Goal: Find contact information: Obtain details needed to contact an individual or organization

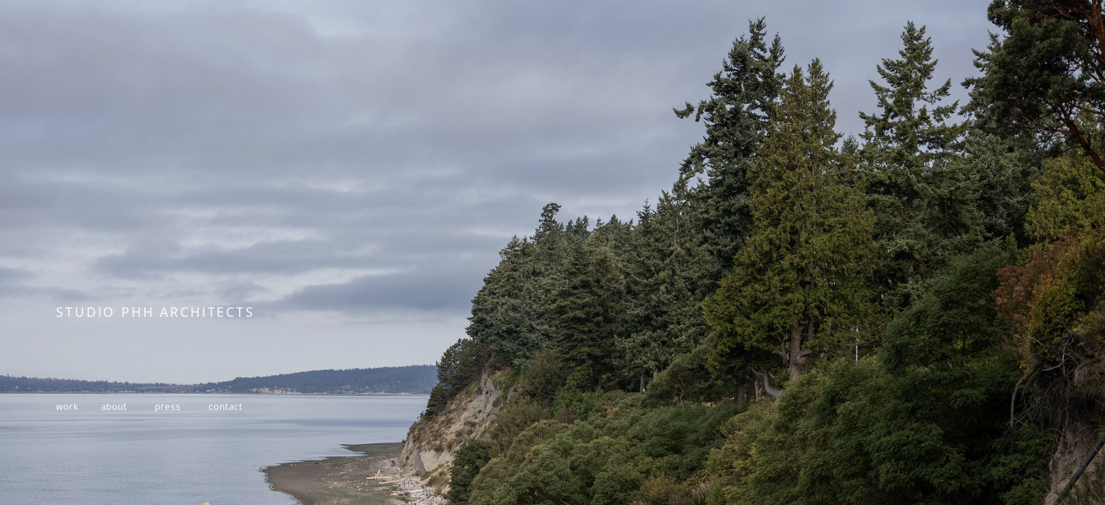
click at [74, 412] on span "work" at bounding box center [67, 406] width 22 height 12
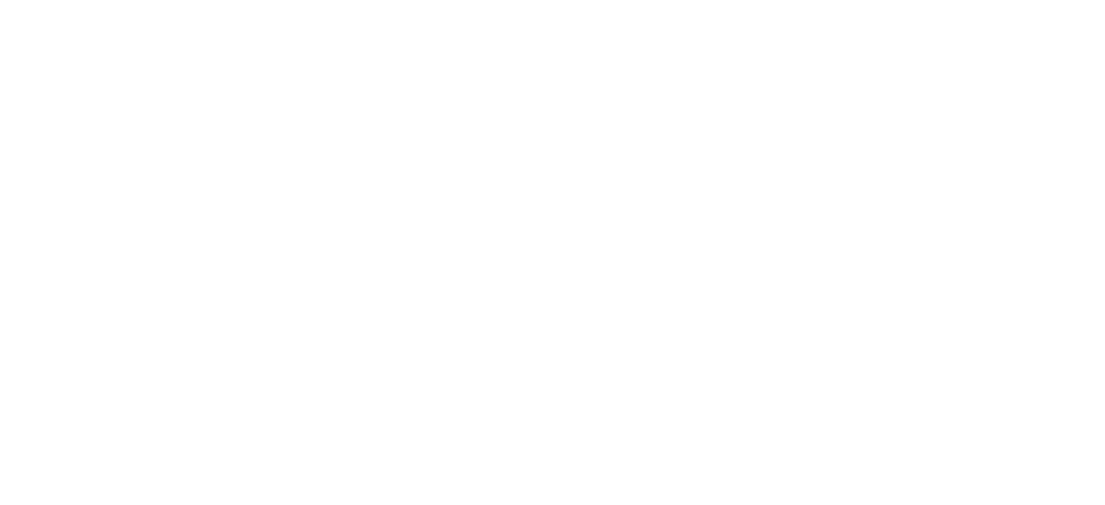
scroll to position [7499, 0]
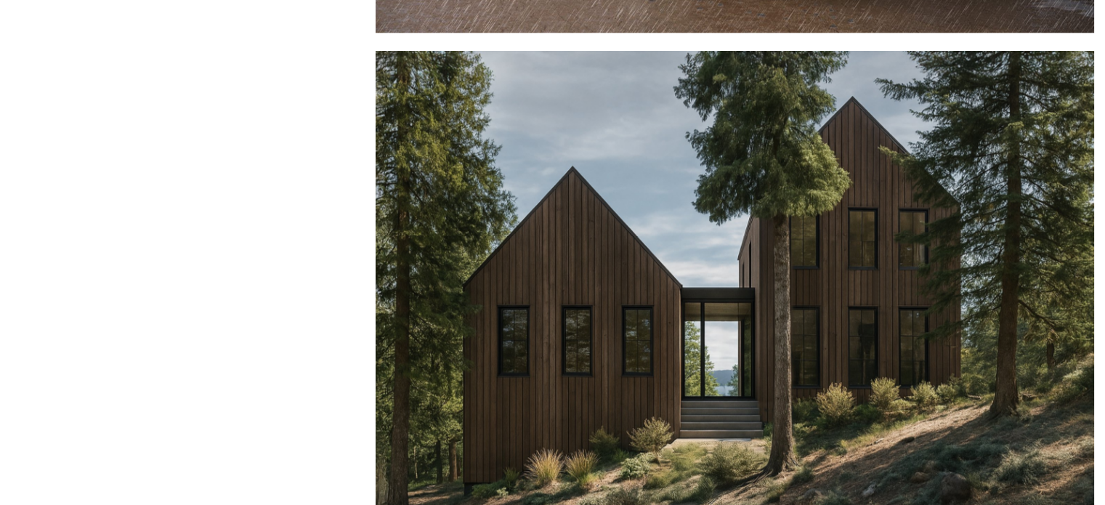
click at [607, 272] on div at bounding box center [735, 291] width 719 height 480
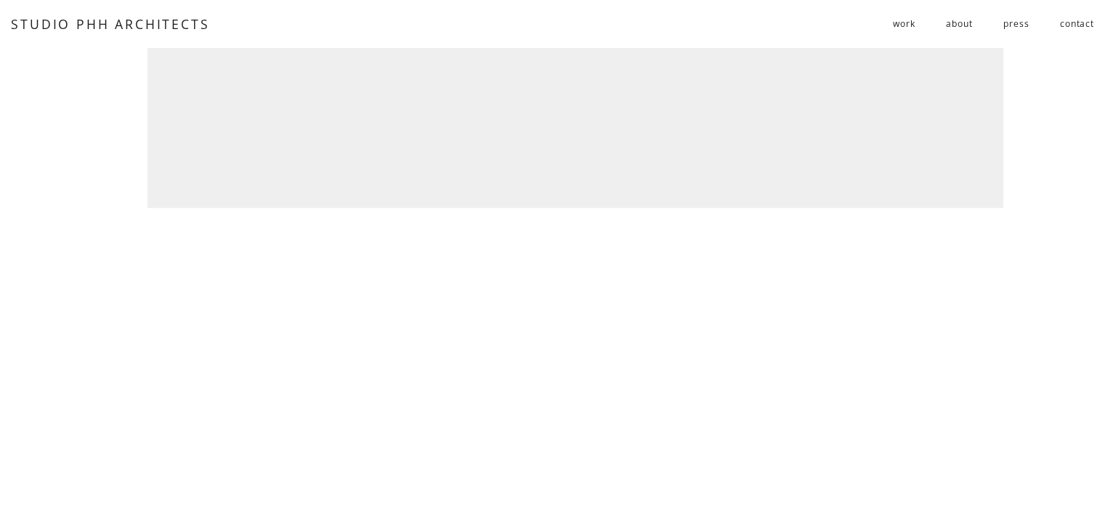
scroll to position [1681, 0]
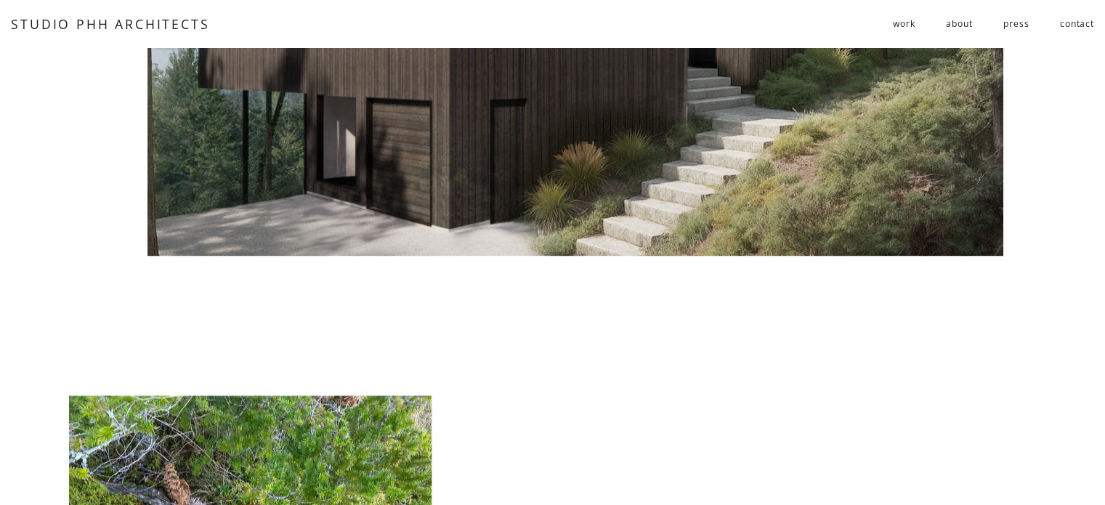
click at [1077, 28] on link "contact" at bounding box center [1077, 24] width 34 height 24
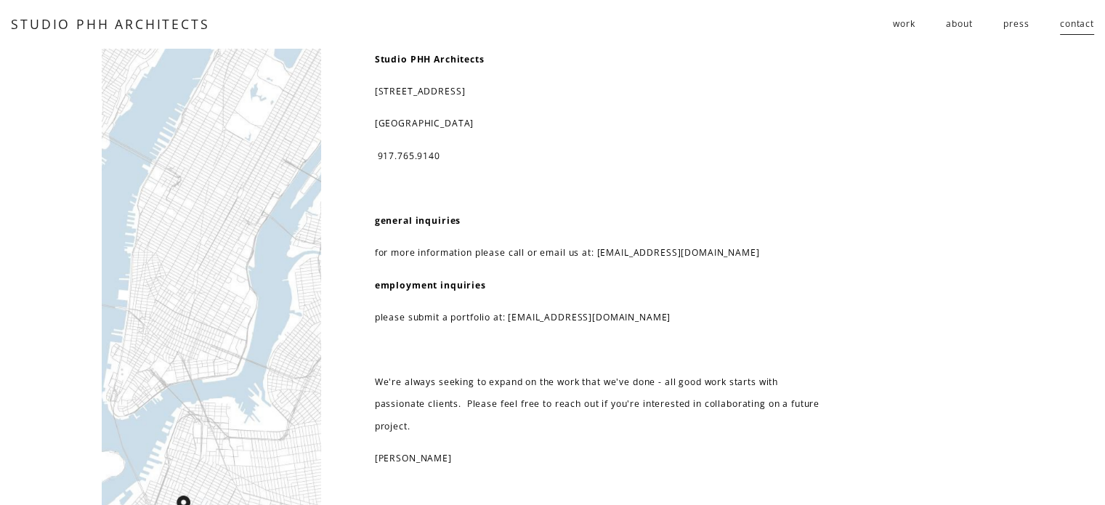
drag, startPoint x: 494, startPoint y: 92, endPoint x: 371, endPoint y: 86, distance: 123.6
copy p "232 3rd street, suite D202"
